Goal: Navigation & Orientation: Find specific page/section

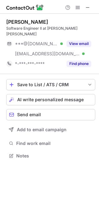
scroll to position [147, 99]
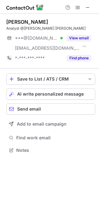
scroll to position [147, 99]
